Goal: Check status

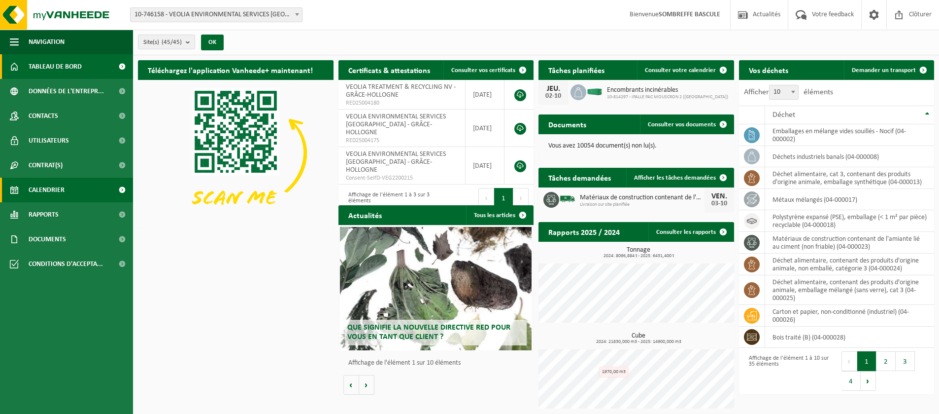
click at [50, 188] on span "Calendrier" at bounding box center [47, 189] width 36 height 25
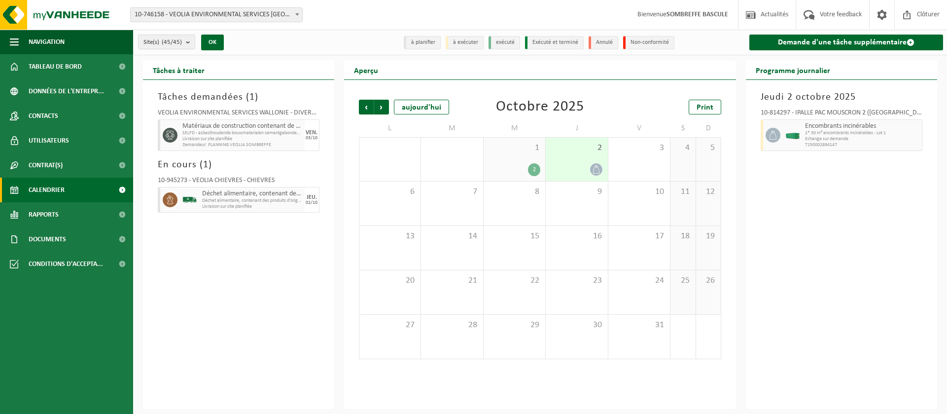
click at [569, 163] on div at bounding box center [577, 169] width 52 height 13
click at [531, 155] on div "1 2" at bounding box center [515, 159] width 62 height 43
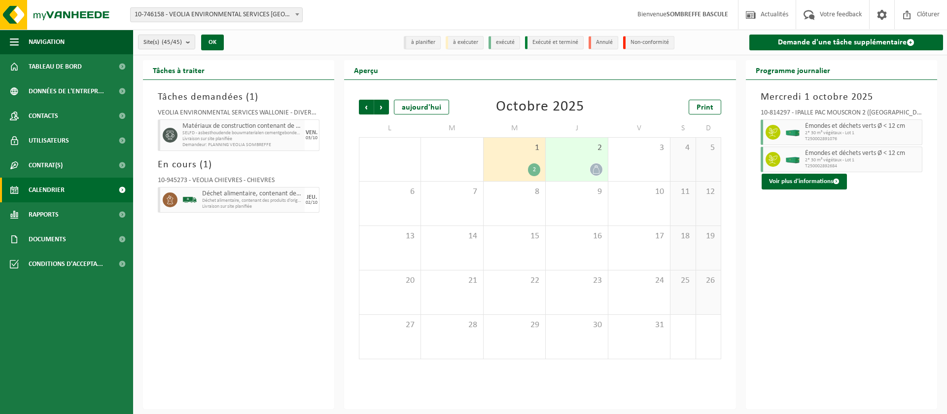
click at [570, 162] on div "2" at bounding box center [577, 159] width 62 height 43
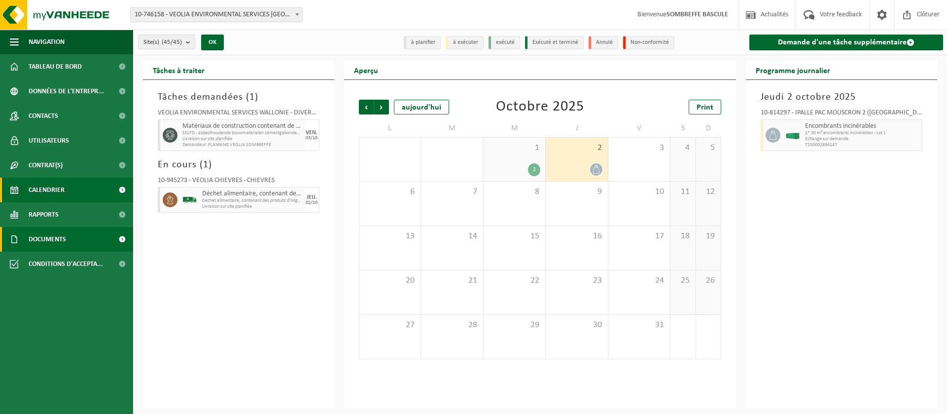
click at [48, 232] on span "Documents" at bounding box center [47, 239] width 37 height 25
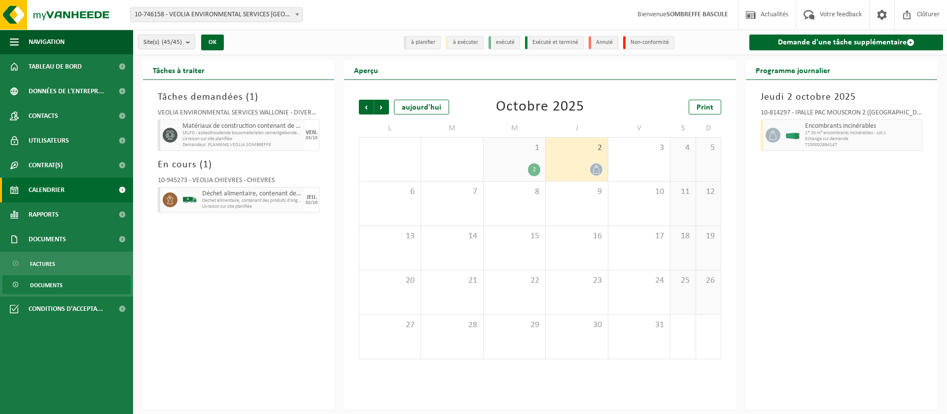
click at [66, 284] on link "Documents" at bounding box center [66, 284] width 128 height 19
